Goal: Information Seeking & Learning: Learn about a topic

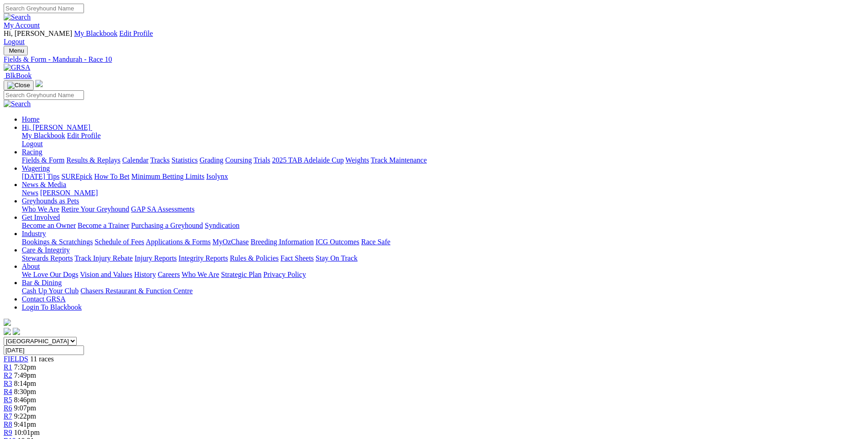
click at [64, 156] on link "Fields & Form" at bounding box center [43, 160] width 43 height 8
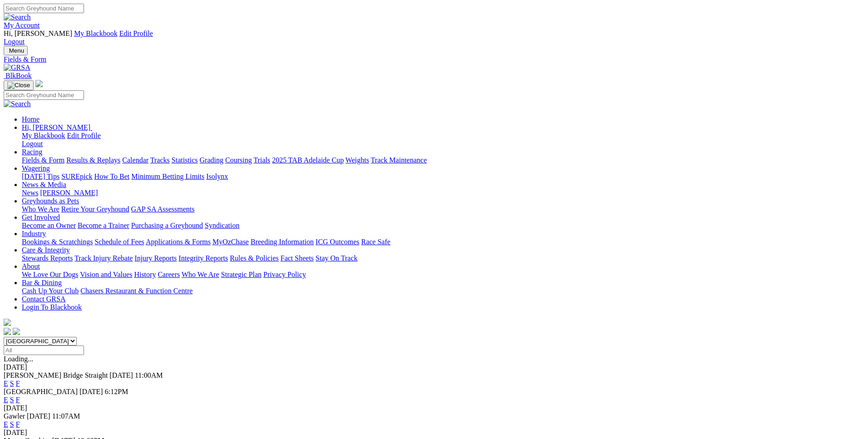
click at [4, 337] on select "South Australia New South Wales Northern Territory Queensland Tasmania Victoria…" at bounding box center [40, 341] width 73 height 9
select select "WA"
click option "[GEOGRAPHIC_DATA]" at bounding box center [0, 0] width 0 height 0
click at [84, 345] on input "Select date" at bounding box center [44, 350] width 80 height 10
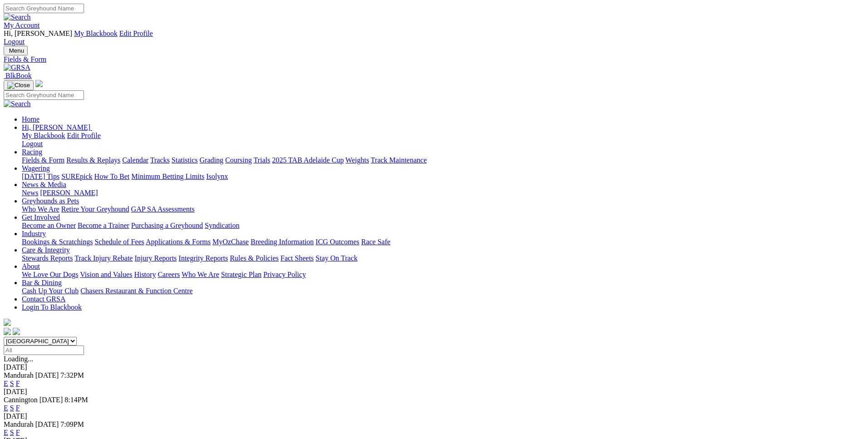
type input "Wednesday, 1 Oct 2025"
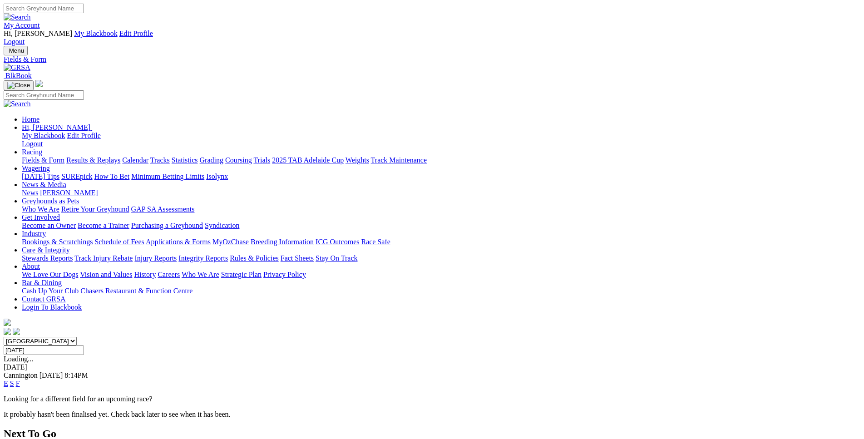
click at [8, 379] on link "E" at bounding box center [6, 383] width 5 height 8
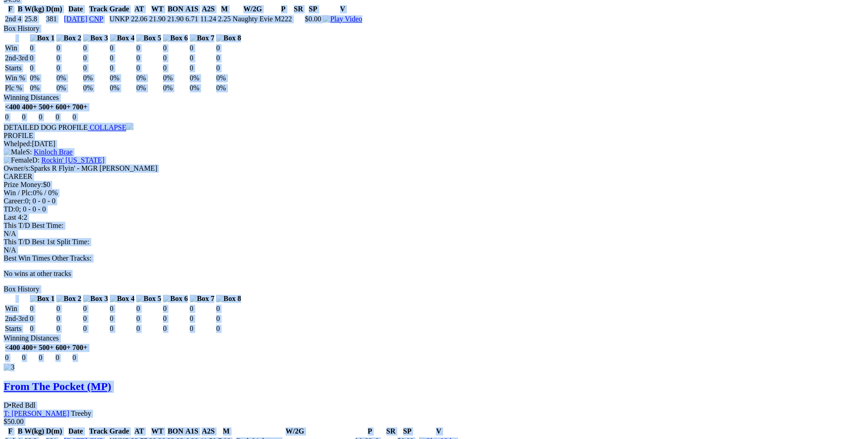
scroll to position [1434, 0]
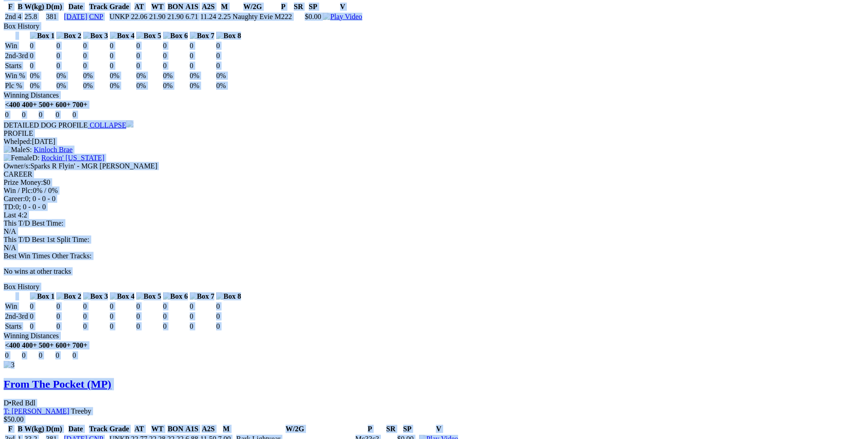
drag, startPoint x: 132, startPoint y: 177, endPoint x: 714, endPoint y: 222, distance: 583.9
copy div "Canya Tell Me (MP) B • Dark Bdl T: Lewis Clay Nambeelup $1.70 F B W(kg) D(m) Da…"
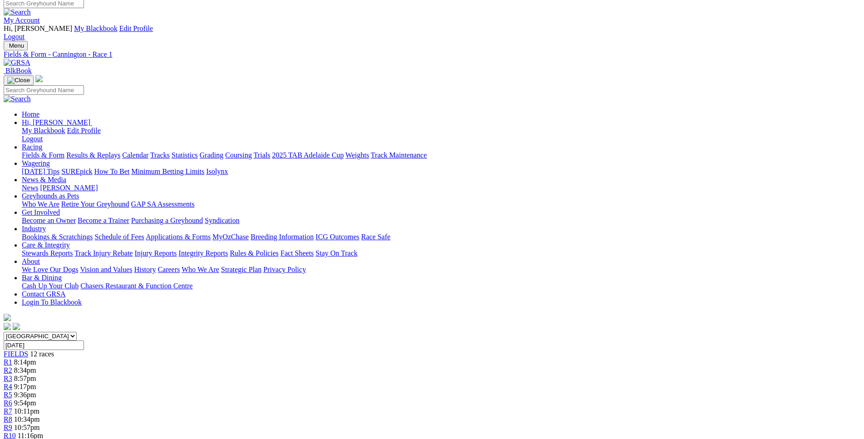
scroll to position [0, 0]
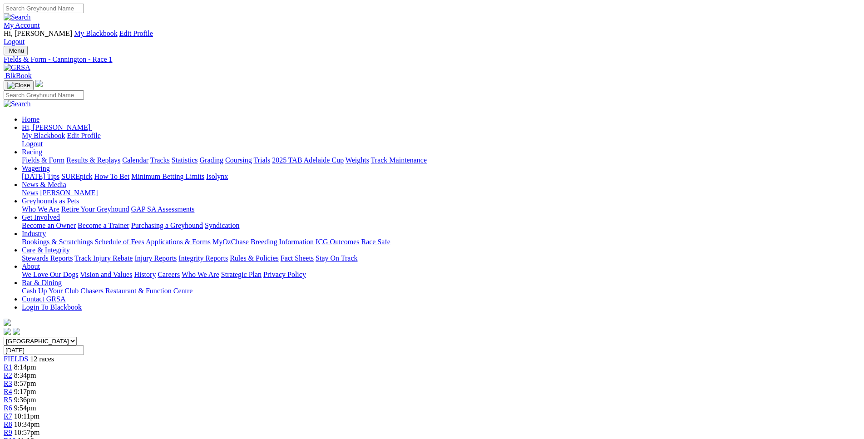
click at [273, 371] on div "R2 8:34pm" at bounding box center [432, 375] width 856 height 8
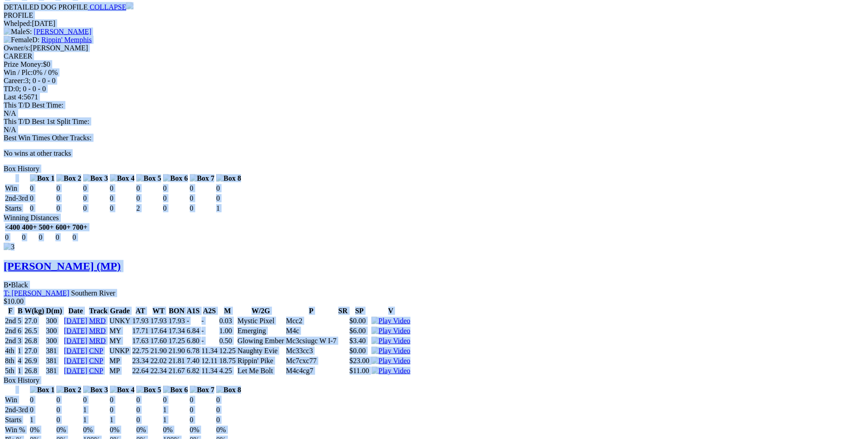
scroll to position [1713, 0]
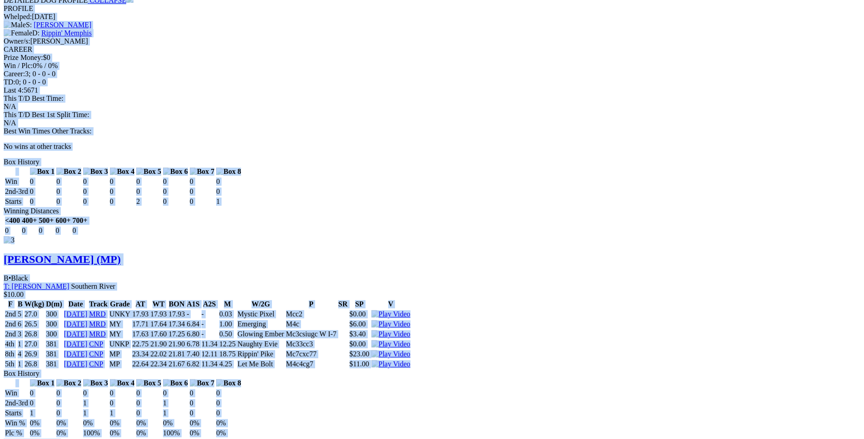
drag, startPoint x: 134, startPoint y: 127, endPoint x: 714, endPoint y: 129, distance: 580.4
copy div "Tap In Birdie (MP) B • Black T: Lewis Clay Nambeelup $15.00 F B W(kg) D(m) Date…"
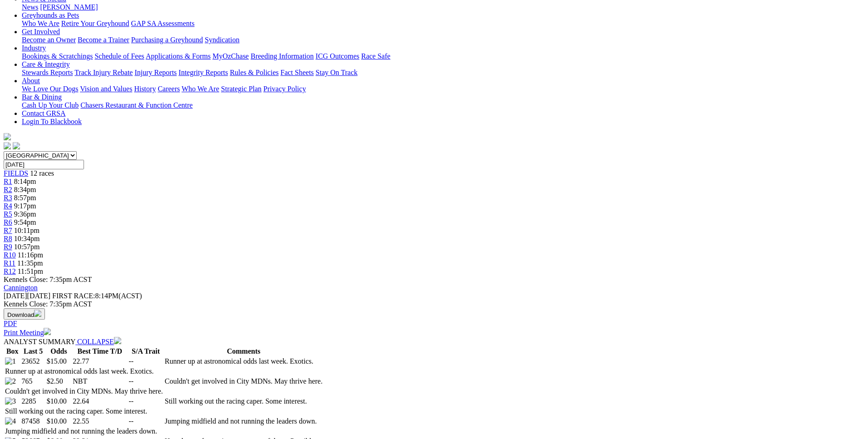
scroll to position [0, 0]
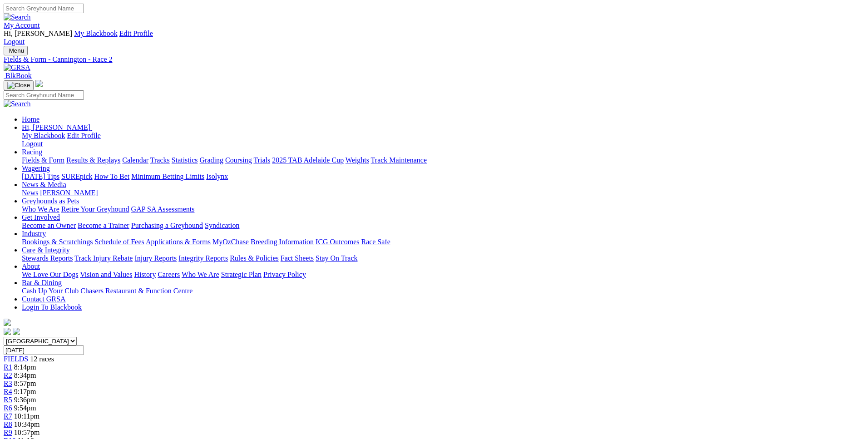
click at [36, 379] on span "8:57pm" at bounding box center [25, 383] width 22 height 8
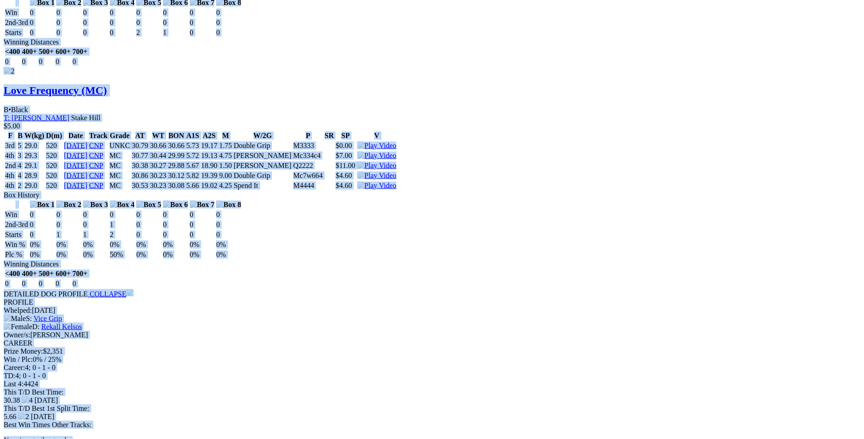
scroll to position [1325, 0]
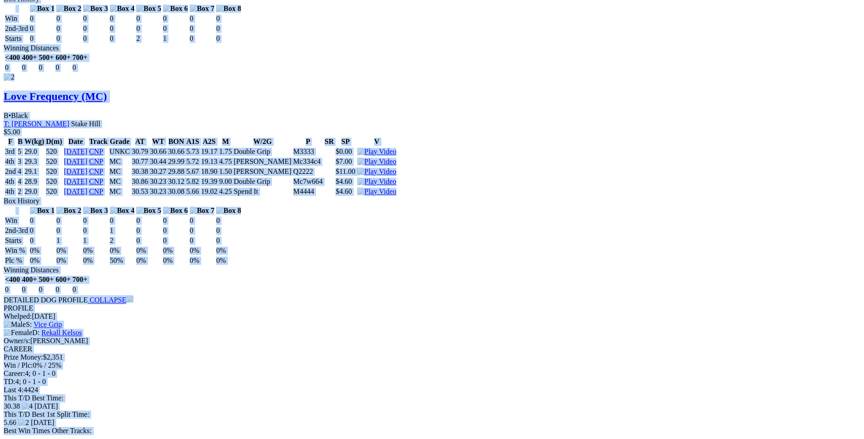
drag, startPoint x: 182, startPoint y: 108, endPoint x: 714, endPoint y: 213, distance: 543.0
copy div "Hunter (MC) D • Black T: [PERSON_NAME] Nambeelup $8.00 F B W(kg) D(m) Date Trac…"
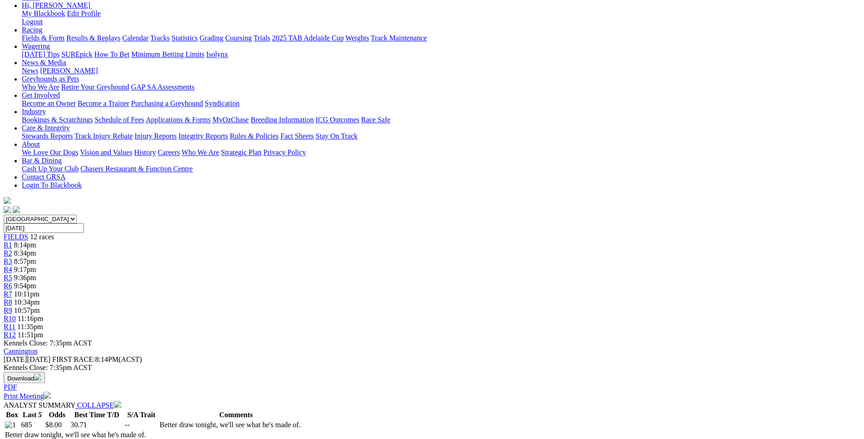
scroll to position [0, 0]
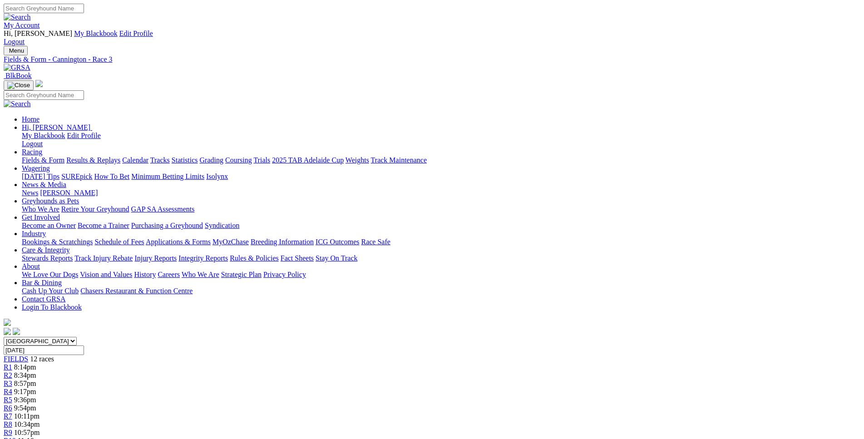
click at [341, 388] on div "R4 9:17pm" at bounding box center [432, 392] width 856 height 8
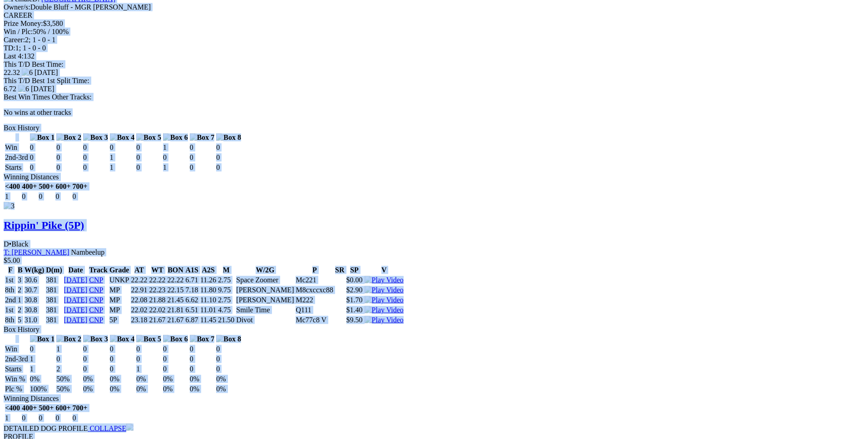
scroll to position [1675, 0]
drag, startPoint x: 129, startPoint y: 198, endPoint x: 713, endPoint y: 203, distance: 584.0
copy div "Mumbling (5P) D • Black T: [PERSON_NAME] Canning Vale $3.50 F B W(kg) D(m) Date…"
